Goal: Navigation & Orientation: Understand site structure

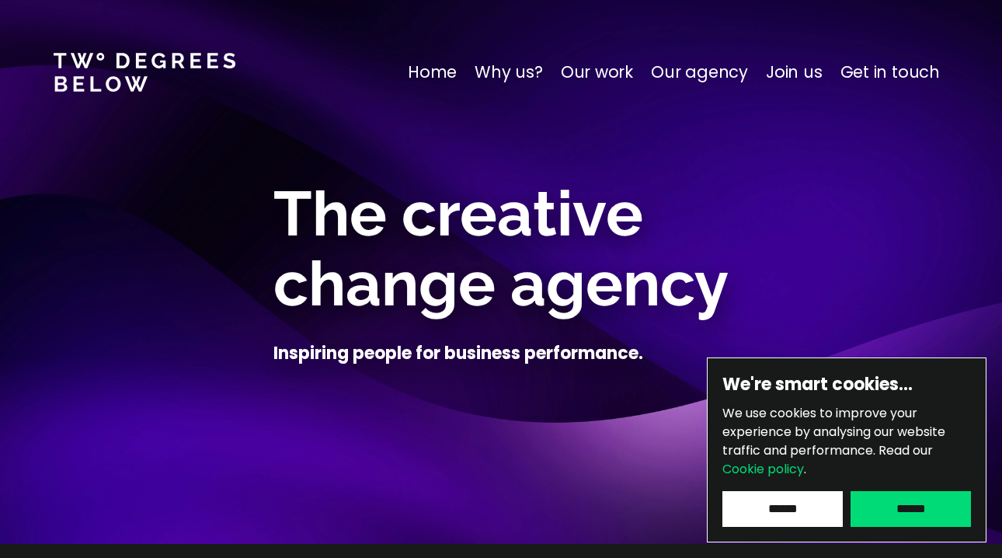
click at [930, 503] on input "******" at bounding box center [911, 509] width 120 height 36
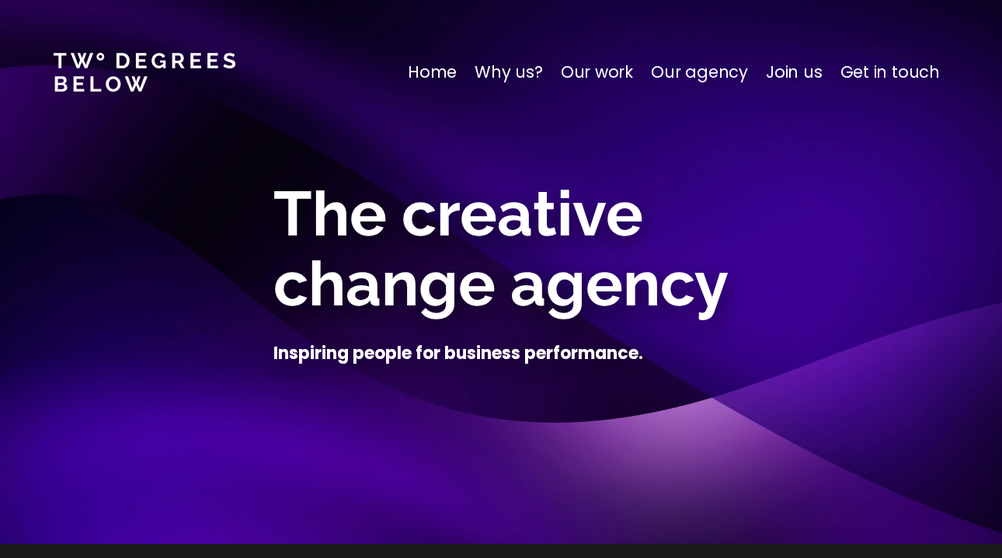
click at [533, 70] on p "Why us?" at bounding box center [509, 72] width 68 height 25
click at [721, 73] on p "Our agency" at bounding box center [699, 72] width 97 height 25
click at [716, 82] on p "Our agency" at bounding box center [699, 72] width 97 height 25
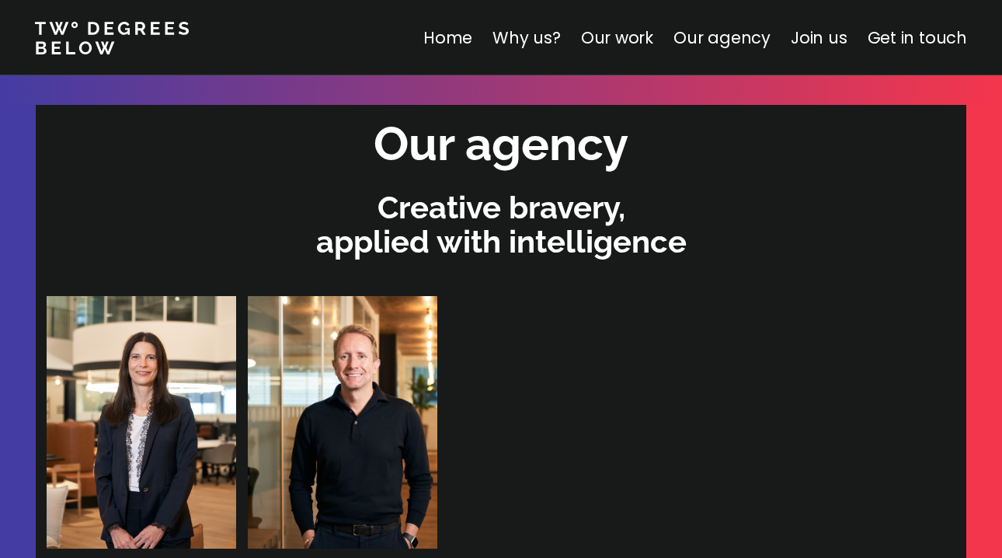
scroll to position [4745, 0]
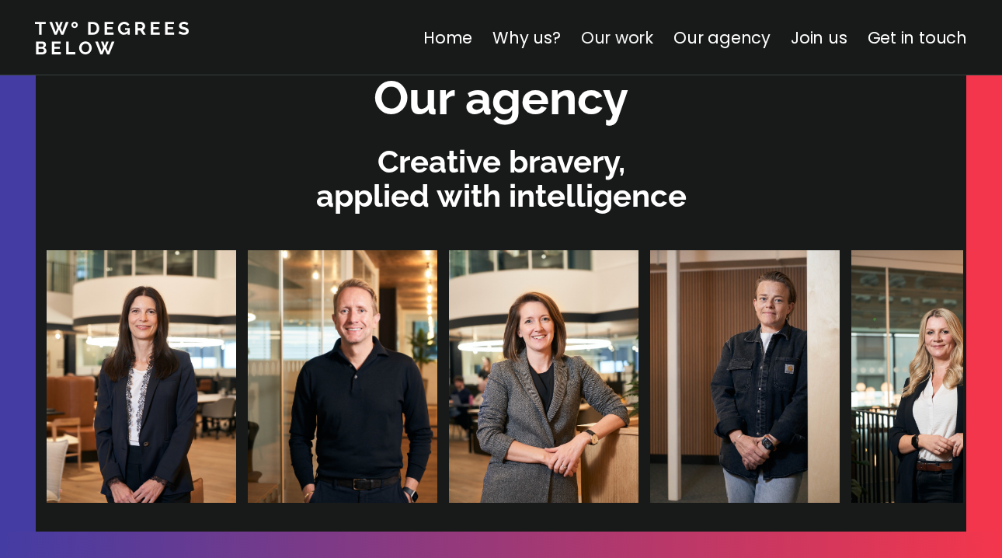
click at [628, 42] on link "Our work" at bounding box center [617, 37] width 72 height 23
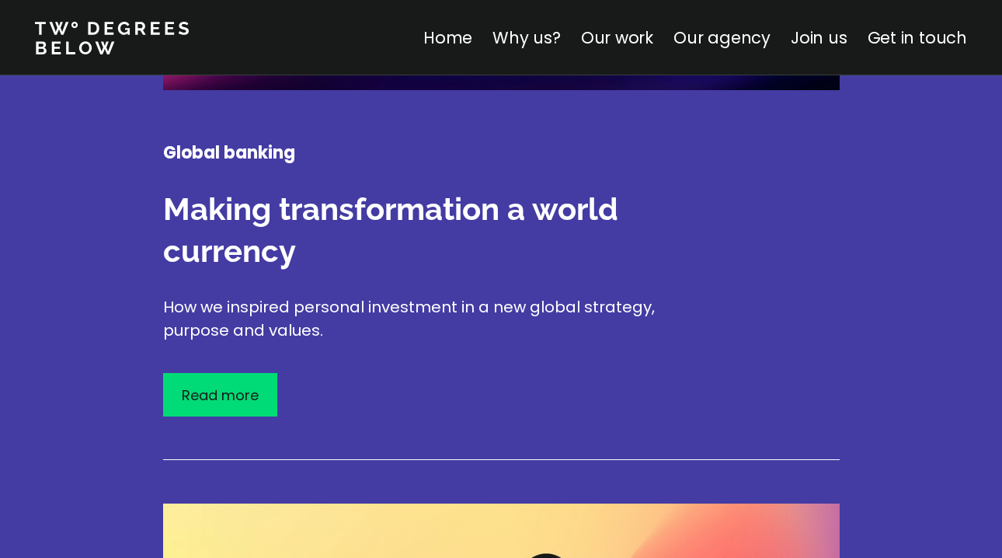
scroll to position [2686, 0]
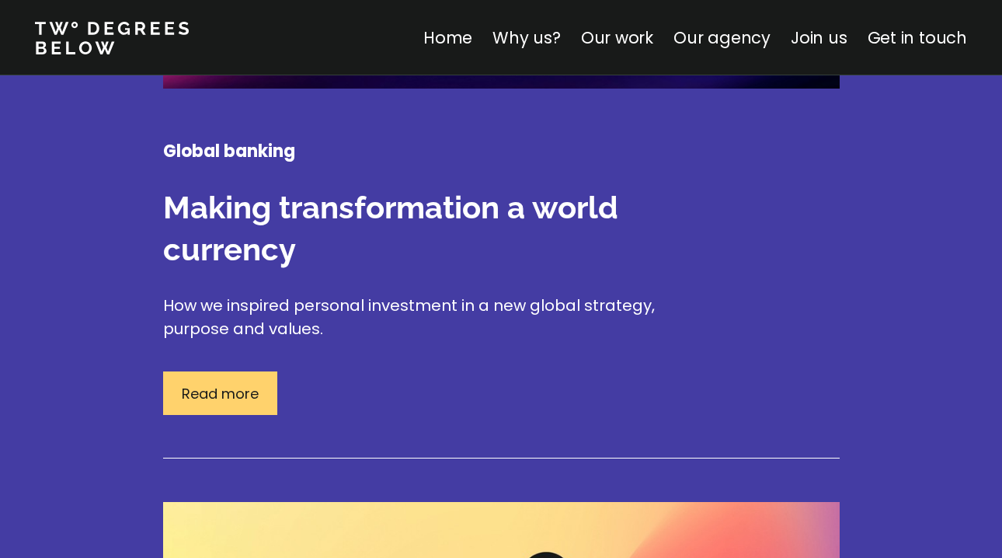
click at [222, 383] on p "Read more" at bounding box center [220, 393] width 77 height 21
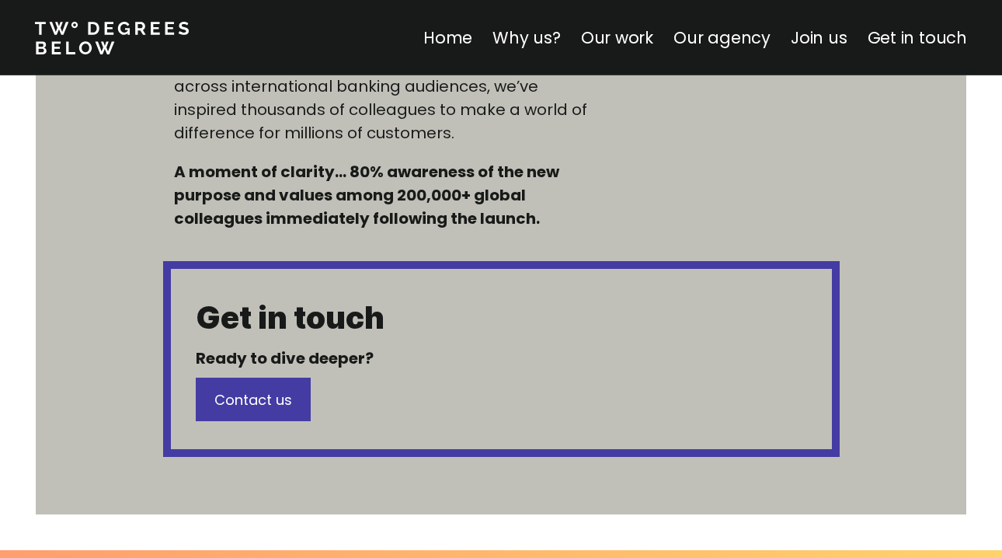
scroll to position [1426, 0]
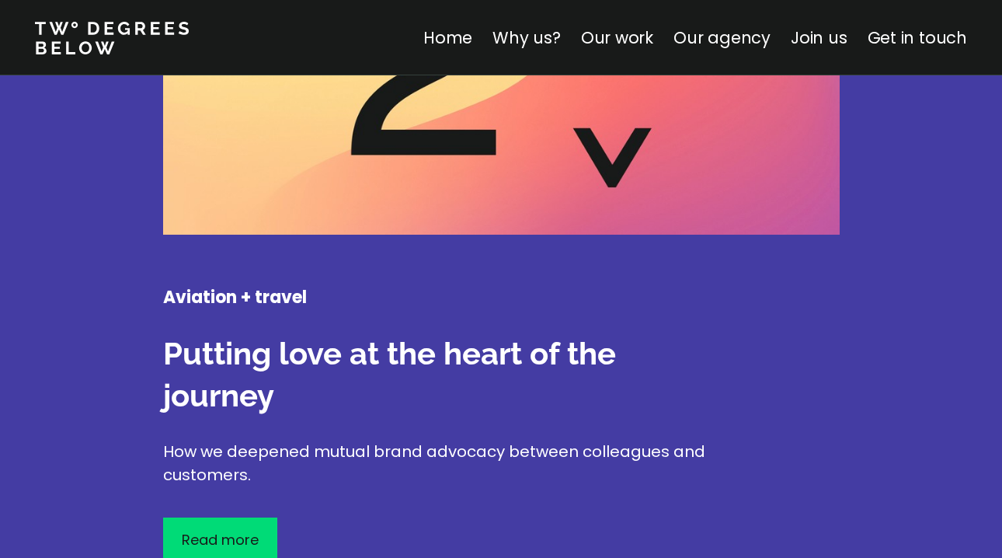
scroll to position [3350, 0]
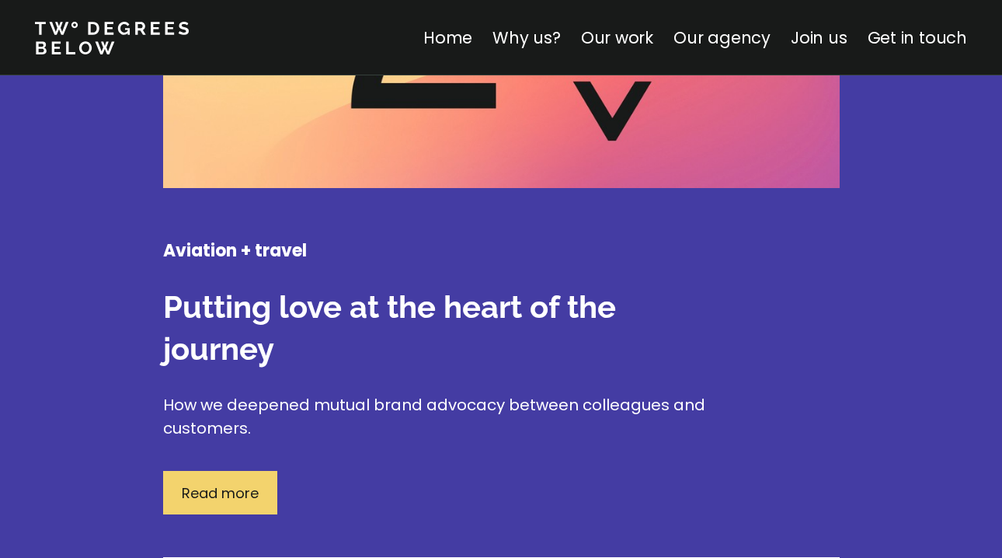
click at [234, 471] on div "Read more" at bounding box center [220, 493] width 114 height 44
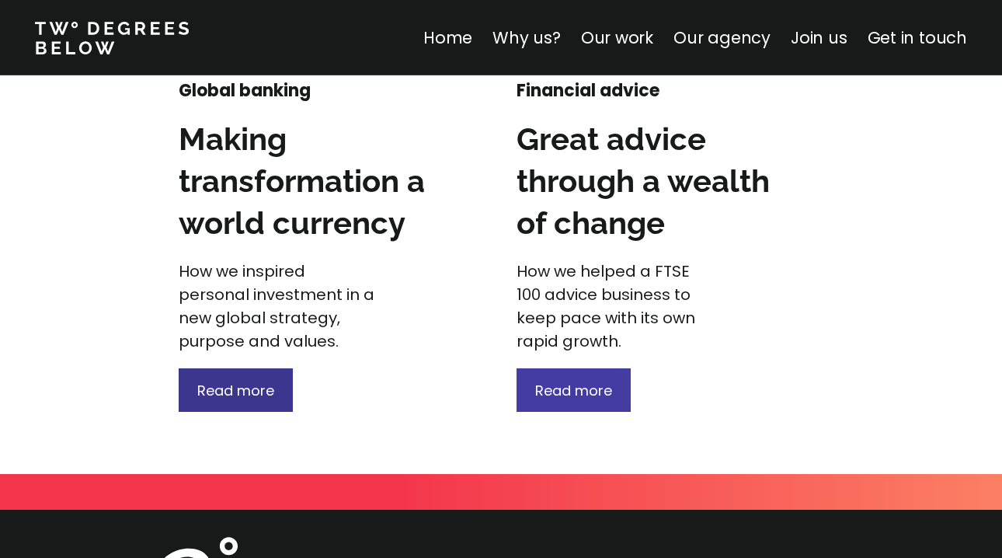
scroll to position [2435, 0]
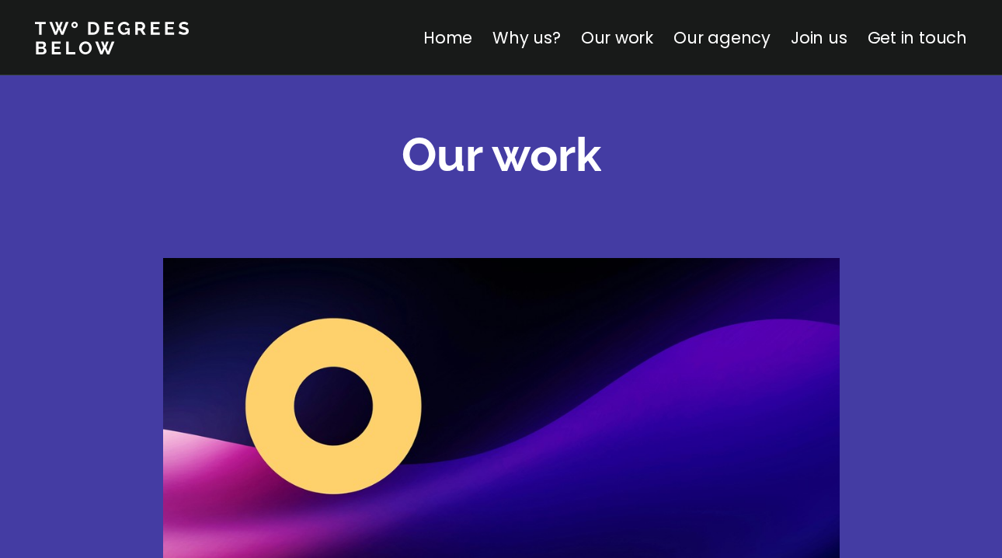
scroll to position [2182, 0]
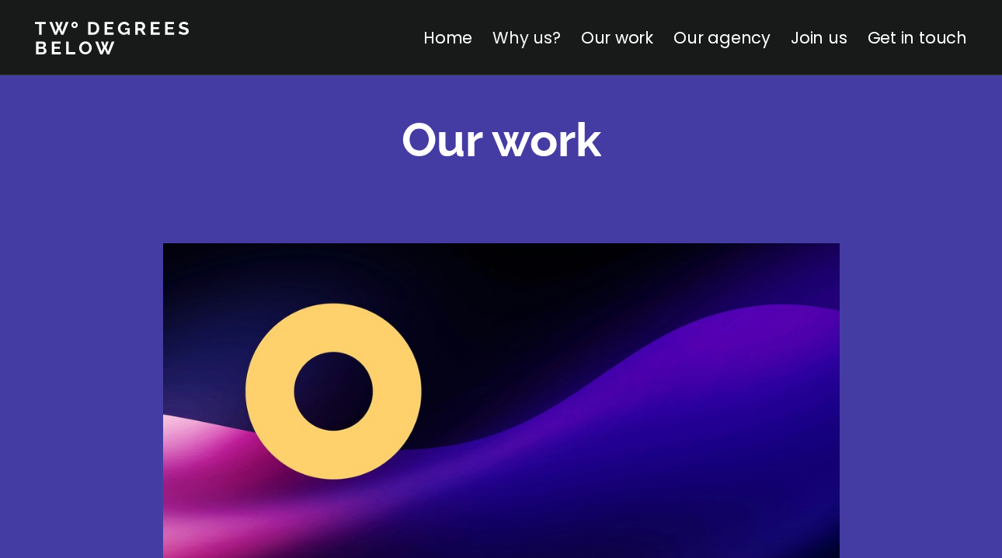
click at [544, 35] on link "Why us?" at bounding box center [527, 37] width 68 height 23
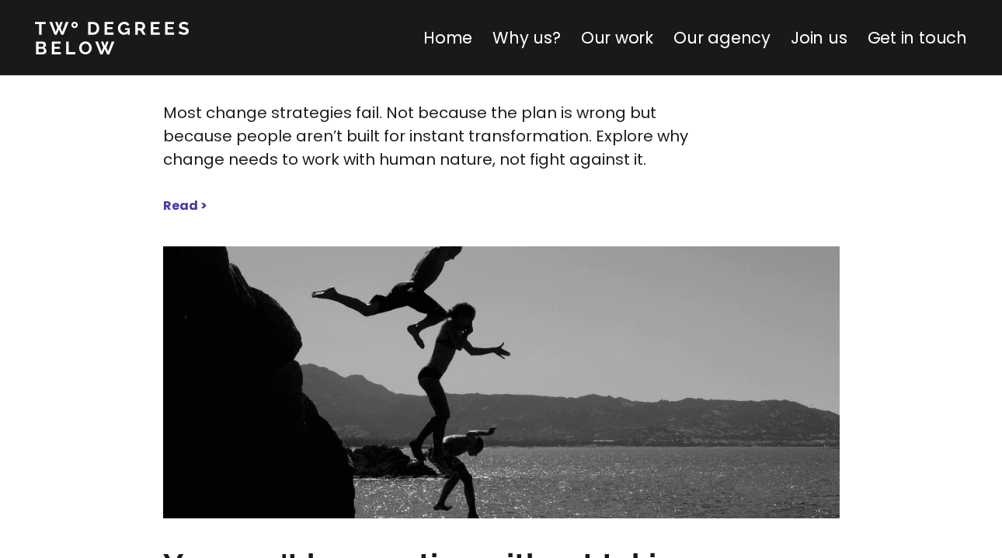
scroll to position [7630, 0]
